Goal: Contribute content

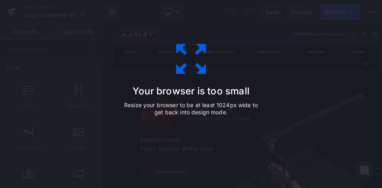
click at [0, 0] on h3 "Your browser is too small" at bounding box center [0, 0] width 0 height 0
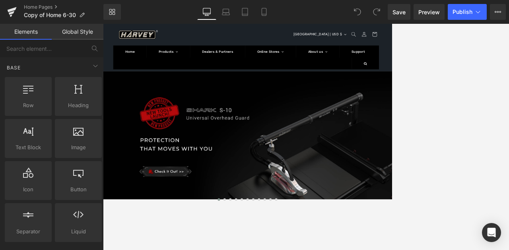
click at [86, 37] on link "Global Style" at bounding box center [78, 32] width 52 height 16
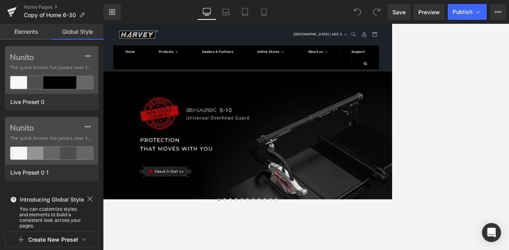
click at [43, 29] on link "Elements" at bounding box center [26, 32] width 52 height 16
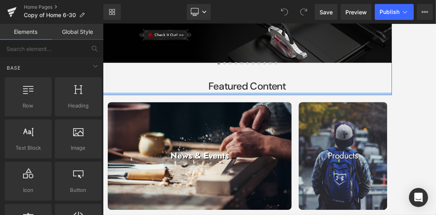
scroll to position [312, 0]
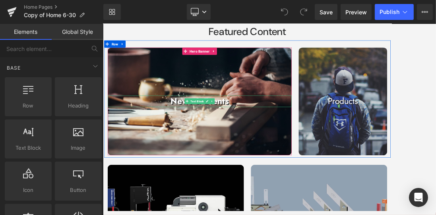
click at [308, 151] on strong "News & Events" at bounding box center [263, 153] width 97 height 20
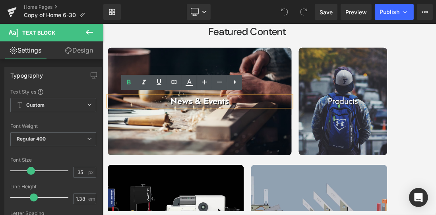
click at [315, 153] on p "News & Events" at bounding box center [264, 152] width 306 height 19
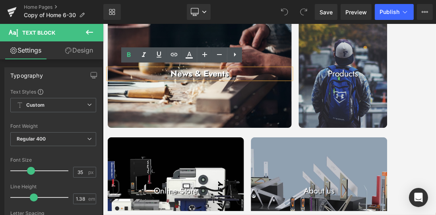
scroll to position [289, 0]
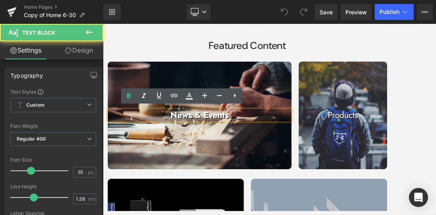
click at [319, 173] on p "News & Events" at bounding box center [264, 175] width 306 height 19
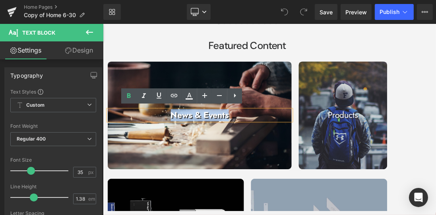
drag, startPoint x: 314, startPoint y: 175, endPoint x: 215, endPoint y: 176, distance: 99.0
click at [215, 176] on p "News & Events" at bounding box center [264, 175] width 306 height 19
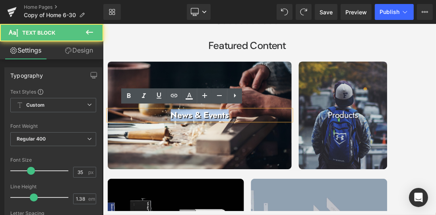
drag, startPoint x: 321, startPoint y: 176, endPoint x: 215, endPoint y: 176, distance: 105.4
click at [215, 176] on p "News & Events" at bounding box center [264, 175] width 306 height 19
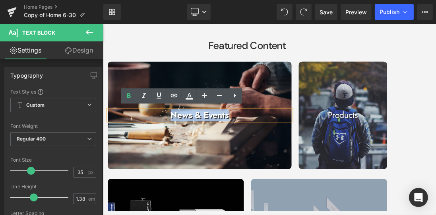
copy strong "News & Events"
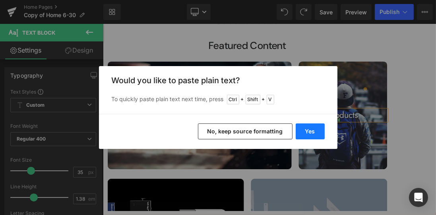
click at [304, 128] on button "Yes" at bounding box center [310, 131] width 29 height 16
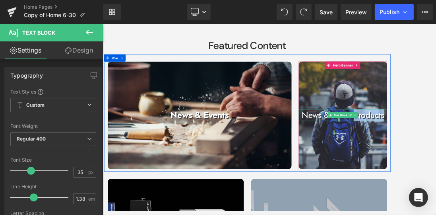
drag, startPoint x: 569, startPoint y: 173, endPoint x: 518, endPoint y: 168, distance: 50.4
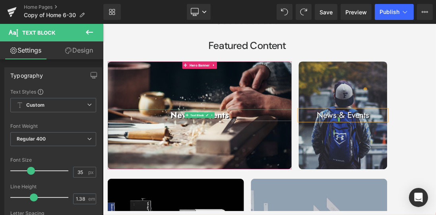
click at [319, 173] on p "News & Events" at bounding box center [264, 175] width 306 height 19
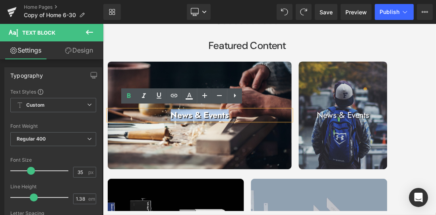
drag, startPoint x: 318, startPoint y: 171, endPoint x: 217, endPoint y: 174, distance: 101.4
click at [217, 174] on p "News & Events" at bounding box center [264, 175] width 306 height 19
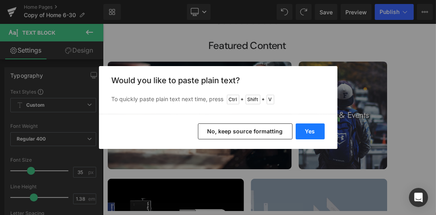
click at [311, 128] on button "Yes" at bounding box center [310, 131] width 29 height 16
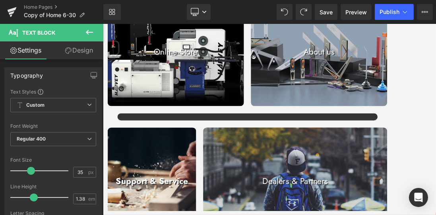
scroll to position [630, 0]
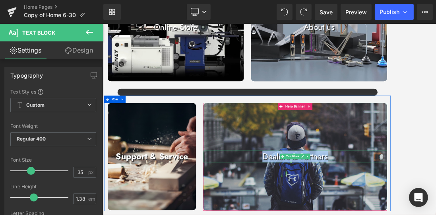
drag, startPoint x: 369, startPoint y: 242, endPoint x: 480, endPoint y: 239, distance: 110.2
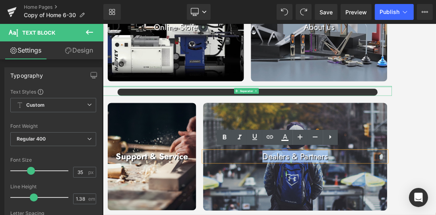
copy p "Dealers & Partners"
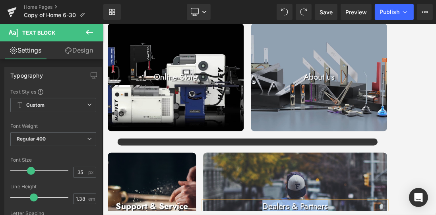
scroll to position [540, 0]
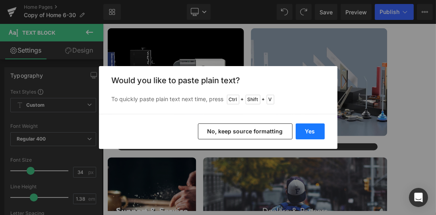
click at [314, 136] on button "Yes" at bounding box center [310, 131] width 29 height 16
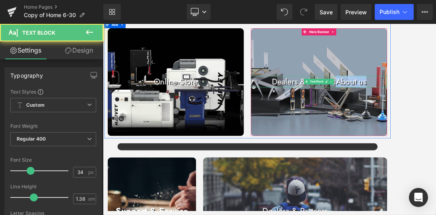
drag, startPoint x: 490, startPoint y: 121, endPoint x: 549, endPoint y: 122, distance: 58.5
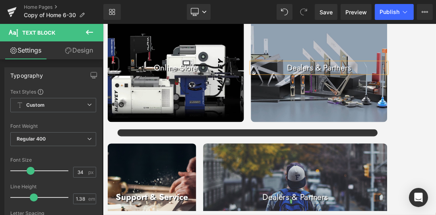
scroll to position [585, 0]
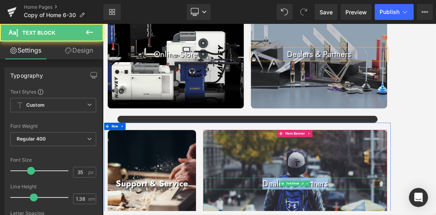
drag, startPoint x: 367, startPoint y: 288, endPoint x: 487, endPoint y: 288, distance: 120.1
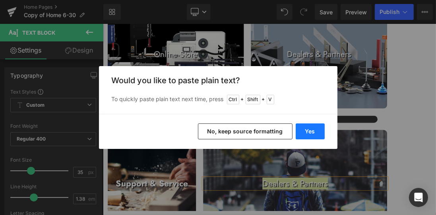
click at [311, 130] on button "Yes" at bounding box center [310, 131] width 29 height 16
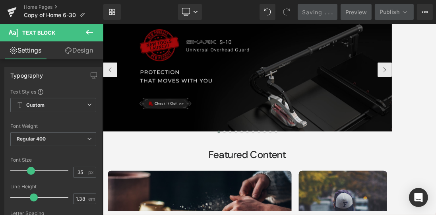
scroll to position [0, 0]
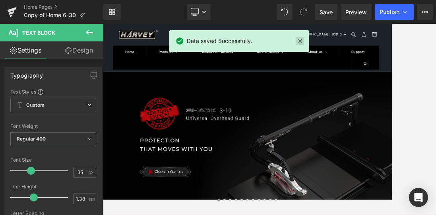
click at [301, 43] on link at bounding box center [299, 41] width 9 height 9
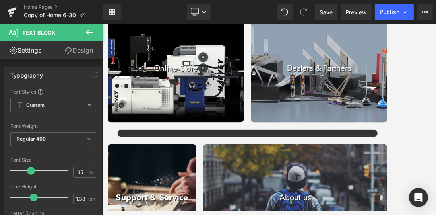
scroll to position [517, 0]
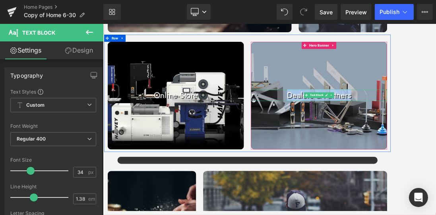
drag, startPoint x: 407, startPoint y: 140, endPoint x: 512, endPoint y: 146, distance: 105.5
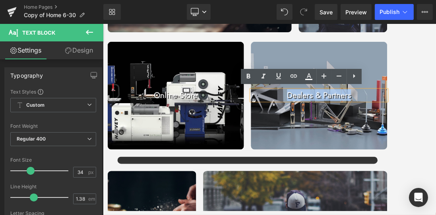
copy p "Dealers & Partners"
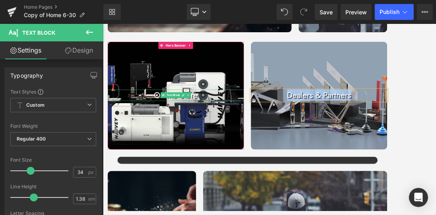
click at [184, 138] on p "Online Store" at bounding box center [224, 142] width 227 height 19
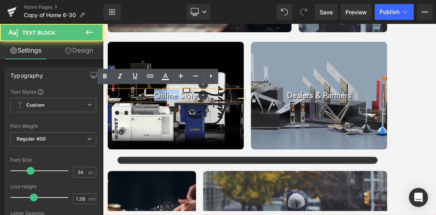
click at [184, 139] on p "Online Store" at bounding box center [224, 142] width 227 height 19
click at [189, 142] on p "Online Store" at bounding box center [224, 142] width 227 height 19
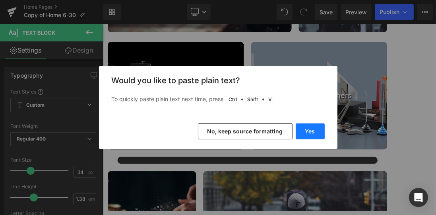
click at [300, 131] on button "Yes" at bounding box center [310, 131] width 29 height 16
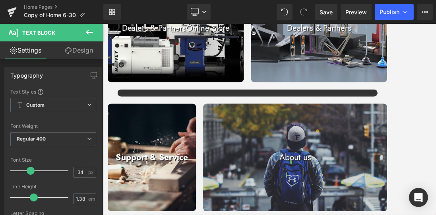
scroll to position [630, 0]
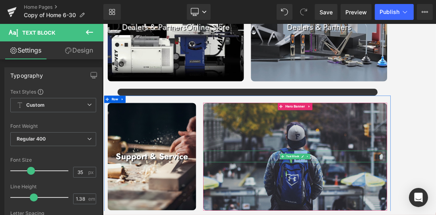
drag, startPoint x: 396, startPoint y: 244, endPoint x: 444, endPoint y: 238, distance: 47.7
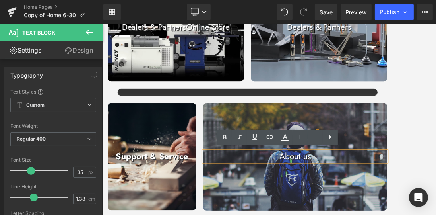
drag, startPoint x: 456, startPoint y: 243, endPoint x: 395, endPoint y: 246, distance: 60.9
copy p "About us"
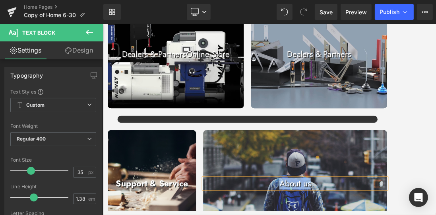
scroll to position [585, 0]
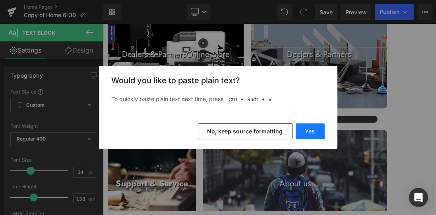
click at [303, 133] on button "Yes" at bounding box center [310, 131] width 29 height 16
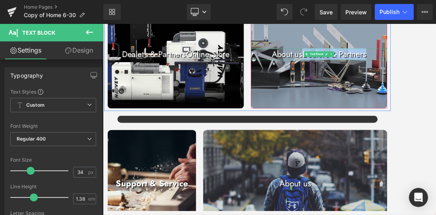
drag, startPoint x: 544, startPoint y: 73, endPoint x: 433, endPoint y: 78, distance: 111.8
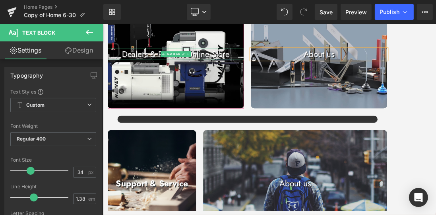
click at [316, 73] on p "Dealers & PartnersOnline Store" at bounding box center [224, 74] width 227 height 19
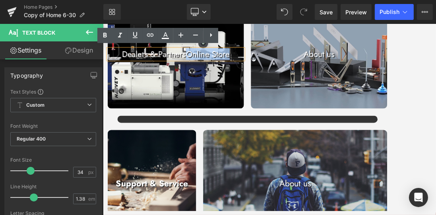
drag, startPoint x: 318, startPoint y: 74, endPoint x: 243, endPoint y: 75, distance: 74.4
click at [243, 75] on p "Dealers & PartnersOnline Store" at bounding box center [224, 74] width 227 height 19
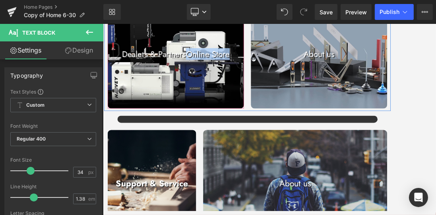
drag, startPoint x: 310, startPoint y: 72, endPoint x: 242, endPoint y: 85, distance: 69.7
click at [242, 85] on div "Dealers & PartnersOnline Store Text Block Hero Banner" at bounding box center [224, 75] width 227 height 179
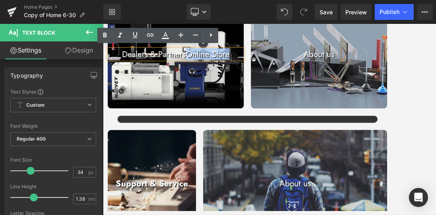
copy p "Online Store"
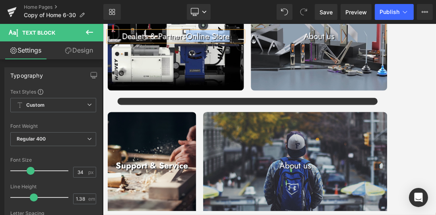
scroll to position [653, 0]
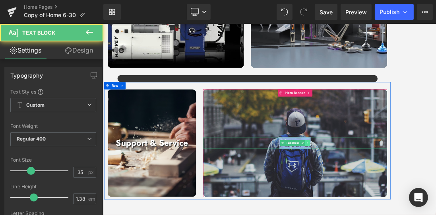
drag, startPoint x: 395, startPoint y: 222, endPoint x: 443, endPoint y: 225, distance: 48.2
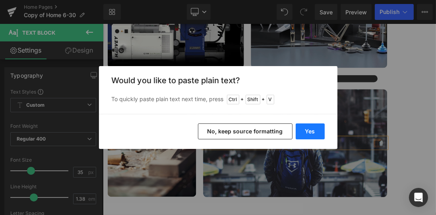
click at [307, 137] on button "Yes" at bounding box center [310, 131] width 29 height 16
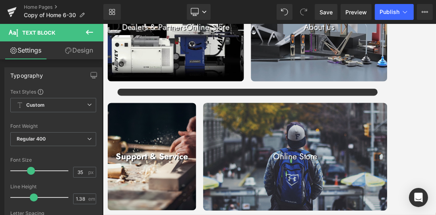
scroll to position [608, 0]
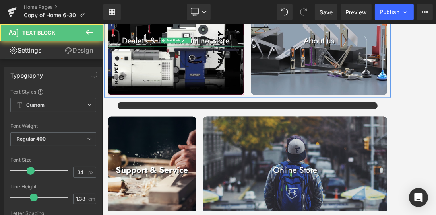
click at [312, 54] on p "Dealers & PartnersOnline Store" at bounding box center [224, 52] width 227 height 19
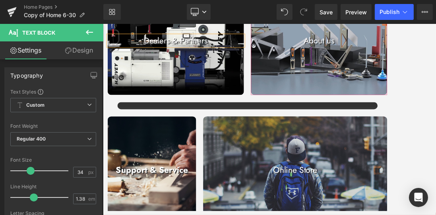
scroll to position [585, 0]
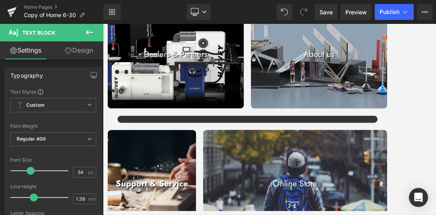
click at [86, 29] on icon at bounding box center [90, 32] width 10 height 10
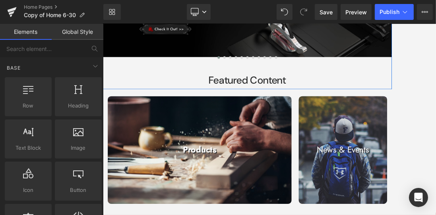
scroll to position [312, 0]
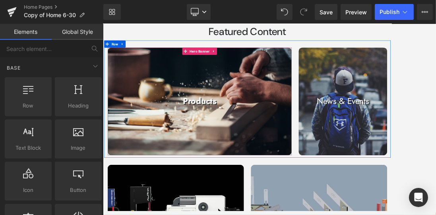
click at [339, 107] on div at bounding box center [264, 153] width 306 height 179
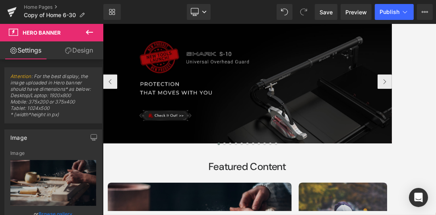
scroll to position [117, 0]
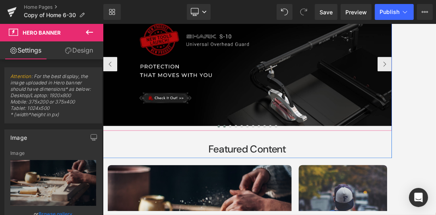
click at [303, 195] on span at bounding box center [305, 194] width 4 height 4
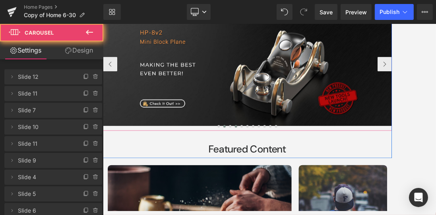
click at [319, 193] on button at bounding box center [324, 194] width 10 height 8
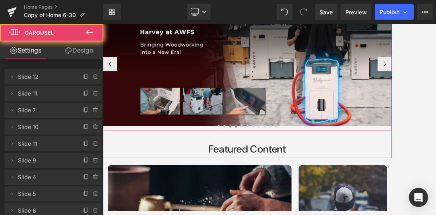
click at [313, 192] on span at bounding box center [315, 194] width 4 height 4
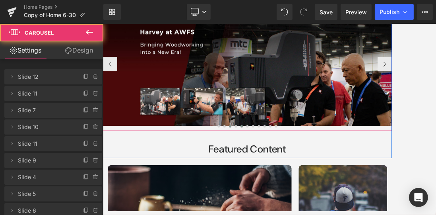
click at [330, 196] on button at bounding box center [334, 194] width 10 height 8
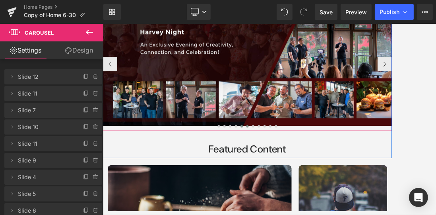
click at [341, 195] on span at bounding box center [343, 194] width 4 height 4
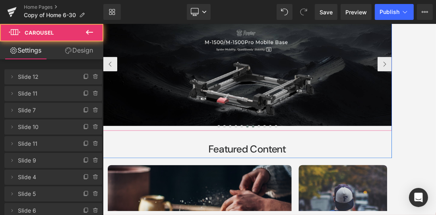
click at [351, 194] on span at bounding box center [353, 194] width 4 height 4
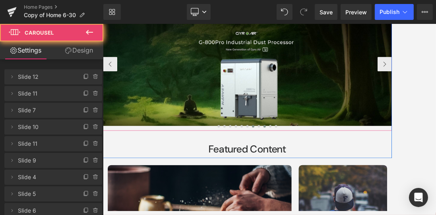
click at [367, 192] on button at bounding box center [372, 194] width 10 height 8
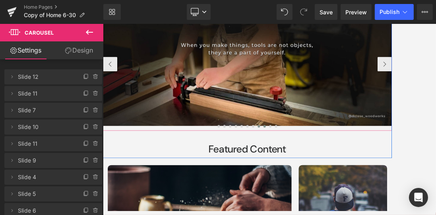
click at [360, 193] on span at bounding box center [362, 194] width 4 height 4
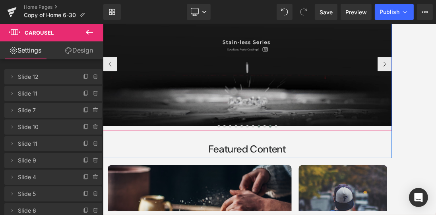
click at [377, 194] on button at bounding box center [382, 194] width 10 height 8
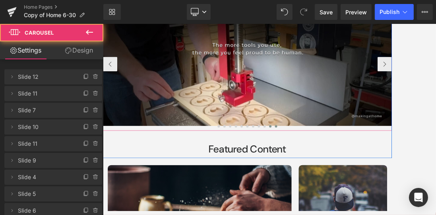
click at [389, 194] on span at bounding box center [391, 194] width 4 height 4
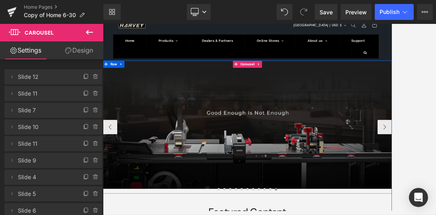
scroll to position [0, 0]
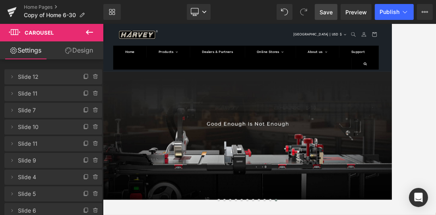
click at [333, 16] on link "Save" at bounding box center [326, 12] width 23 height 16
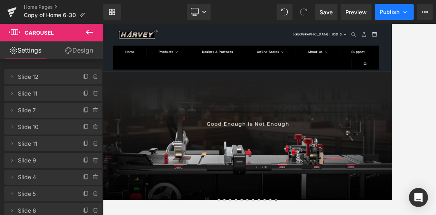
click at [392, 10] on span "Publish" at bounding box center [390, 12] width 20 height 6
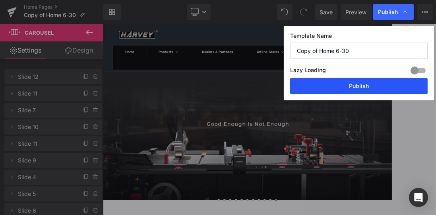
click at [368, 81] on button "Publish" at bounding box center [359, 86] width 138 height 16
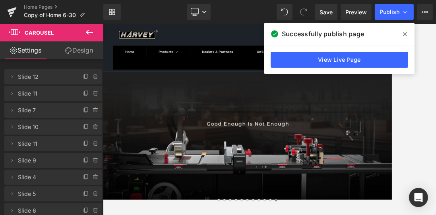
click at [392, 34] on icon at bounding box center [405, 34] width 4 height 4
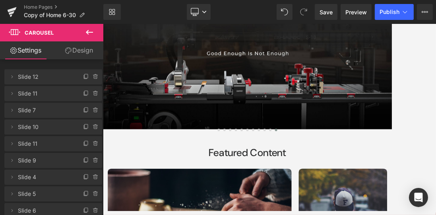
scroll to position [40, 0]
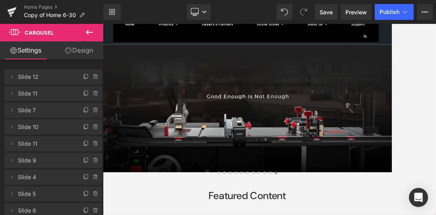
click at [88, 31] on icon at bounding box center [90, 32] width 10 height 10
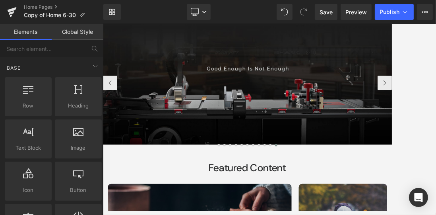
scroll to position [85, 0]
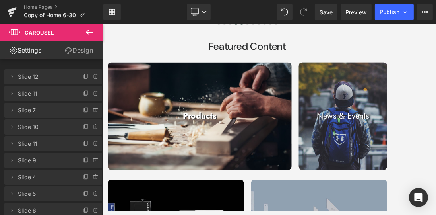
scroll to position [289, 0]
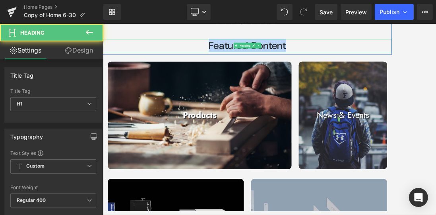
drag, startPoint x: 417, startPoint y: 58, endPoint x: 266, endPoint y: 58, distance: 151.5
click at [266, 58] on h1 "Featured Content" at bounding box center [343, 59] width 481 height 21
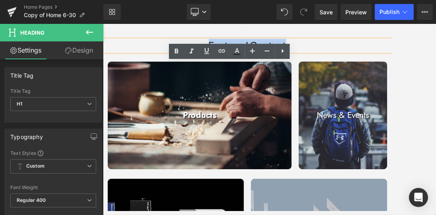
copy h1 "Featured Content"
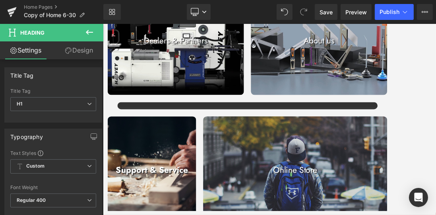
scroll to position [630, 0]
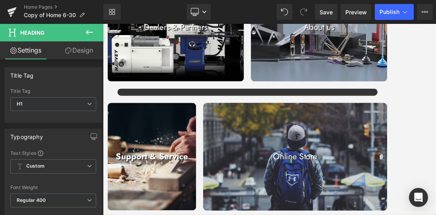
click at [392, 103] on div at bounding box center [269, 119] width 333 height 191
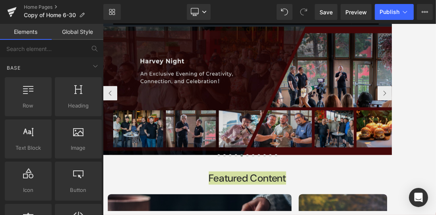
scroll to position [62, 0]
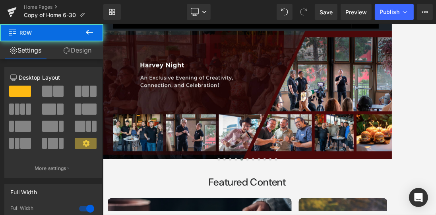
click at [258, 210] on div "Image Image Image Image Image Image Image Image" at bounding box center [343, 166] width 481 height 262
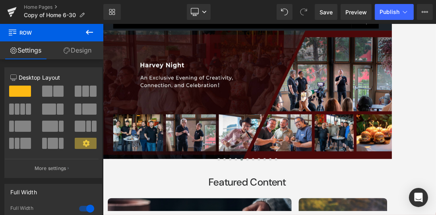
click at [87, 32] on icon at bounding box center [89, 32] width 7 height 5
